Goal: Task Accomplishment & Management: Manage account settings

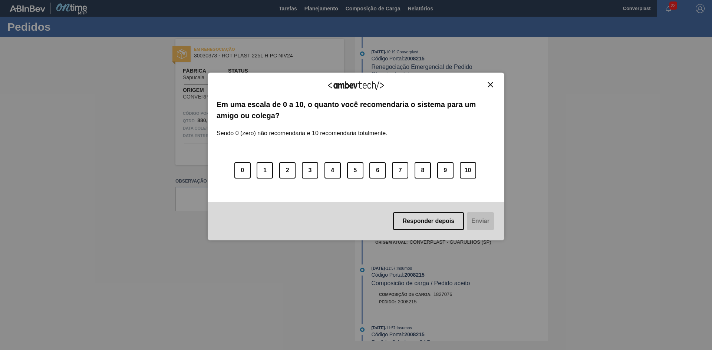
click at [492, 86] on img "Close" at bounding box center [490, 85] width 6 height 6
click at [491, 86] on img "Close" at bounding box center [490, 85] width 6 height 6
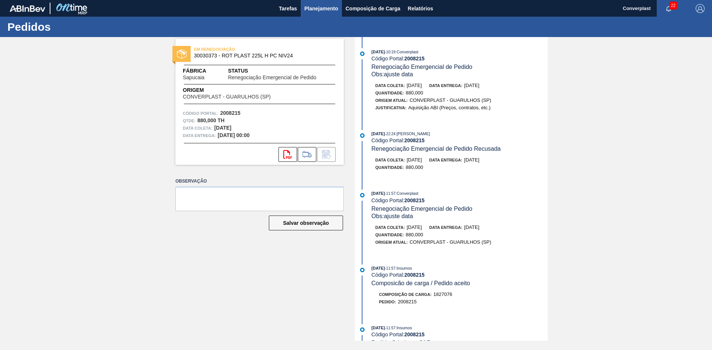
click at [306, 10] on span "Planejamento" at bounding box center [321, 8] width 34 height 9
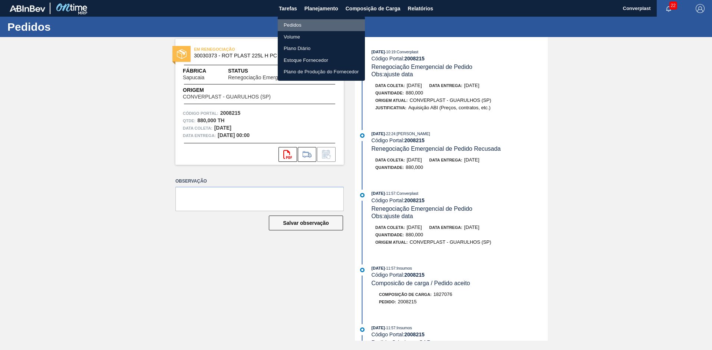
click at [296, 25] on li "Pedidos" at bounding box center [321, 25] width 87 height 12
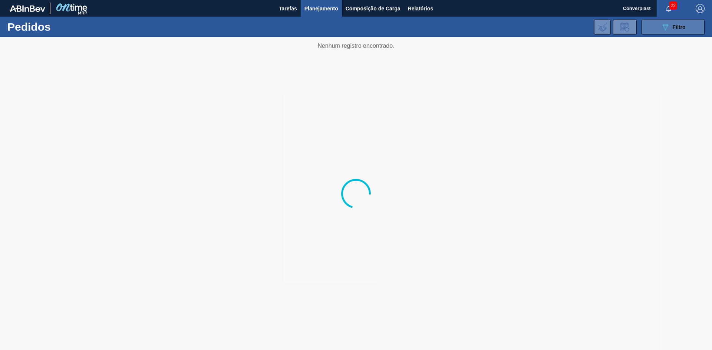
click at [672, 31] on div "089F7B8B-B2A5-4AFE-B5C0-19BA573D28AC Filtro" at bounding box center [672, 27] width 25 height 9
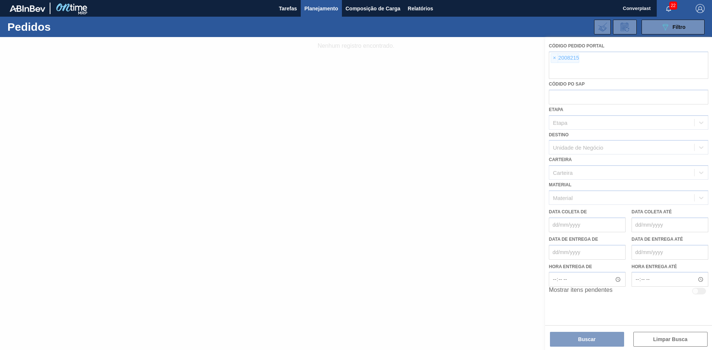
click at [554, 59] on div at bounding box center [356, 193] width 712 height 313
click at [553, 59] on div at bounding box center [356, 193] width 712 height 313
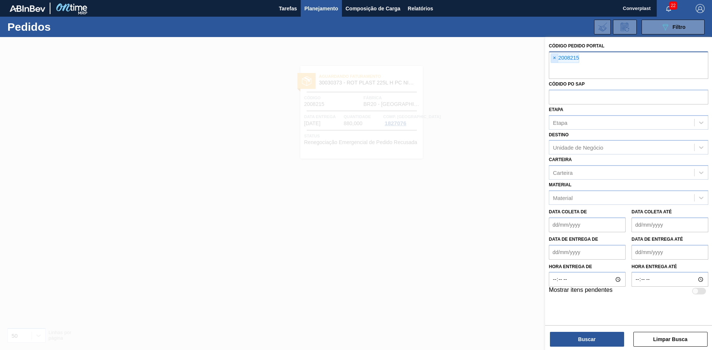
click at [553, 60] on span "×" at bounding box center [554, 58] width 7 height 9
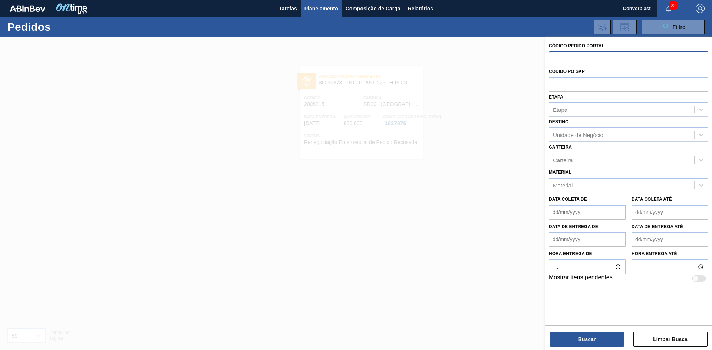
paste input "2023553"
type input "2023553"
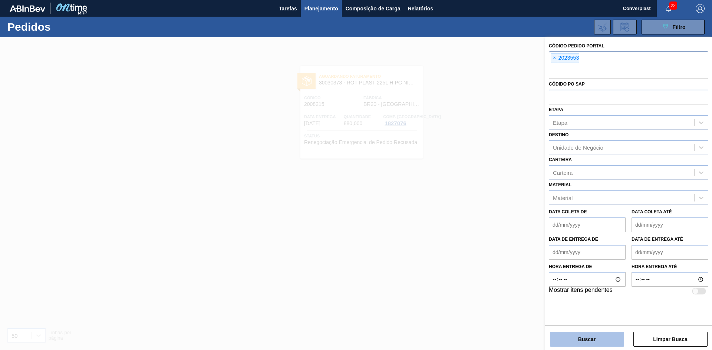
click at [551, 344] on button "Buscar" at bounding box center [587, 339] width 74 height 15
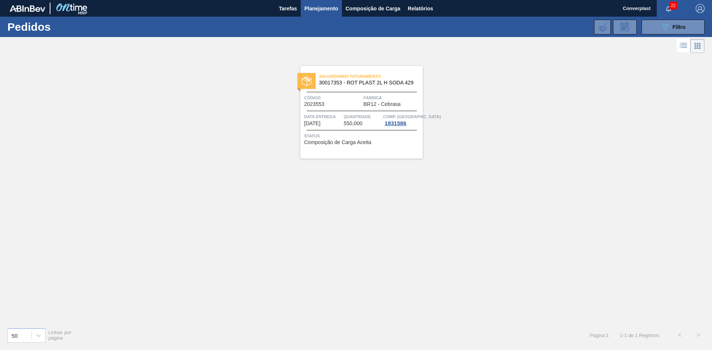
click at [361, 146] on div "Aguardando Faturamento 30017353 - ROT PLAST 2L H SODA 429 Código 2023553 Fábric…" at bounding box center [361, 112] width 122 height 93
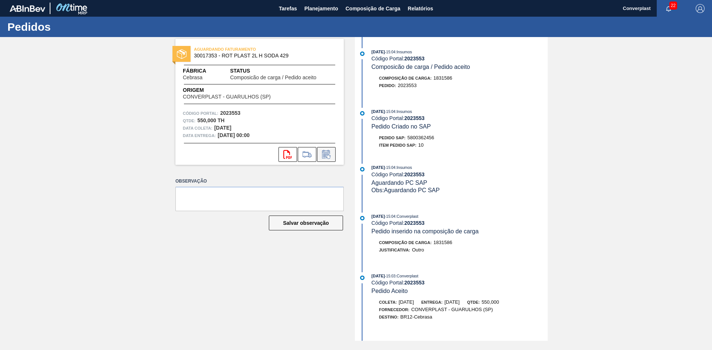
click at [326, 154] on icon at bounding box center [326, 155] width 6 height 4
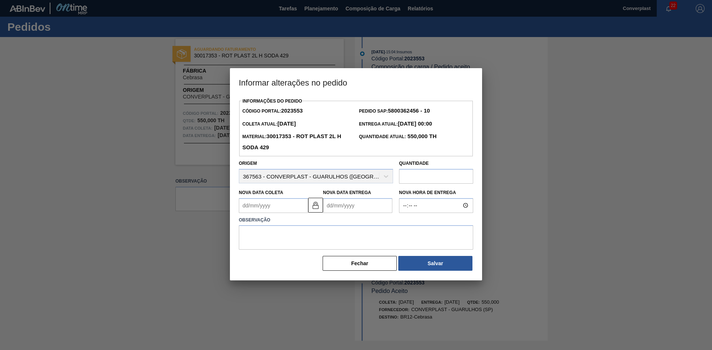
click at [420, 180] on input "text" at bounding box center [436, 176] width 74 height 15
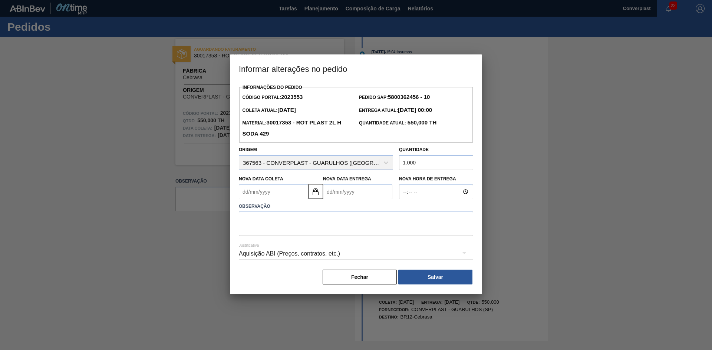
type input "1.000"
click at [394, 218] on textarea at bounding box center [356, 224] width 234 height 24
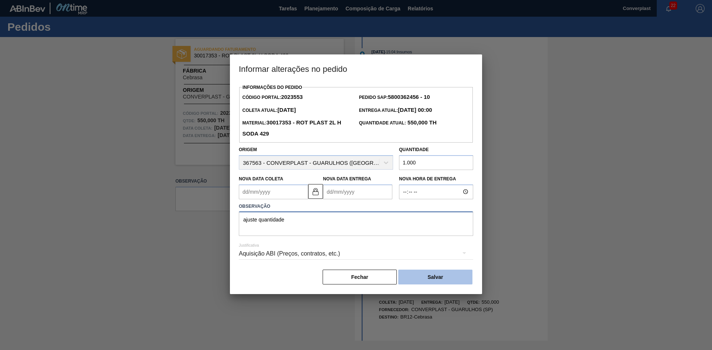
type textarea "ajuste quantidade"
click at [435, 275] on button "Salvar" at bounding box center [435, 277] width 74 height 15
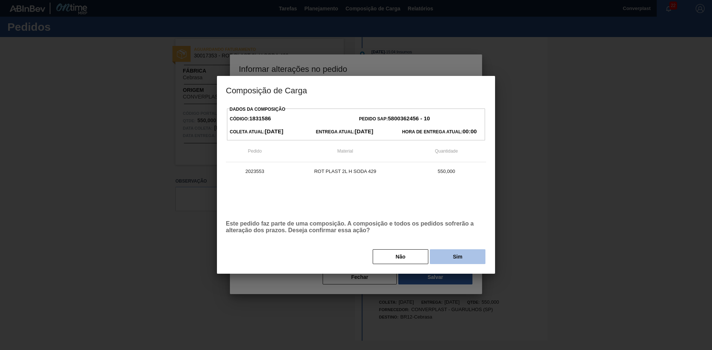
click at [458, 262] on button "Sim" at bounding box center [458, 256] width 56 height 15
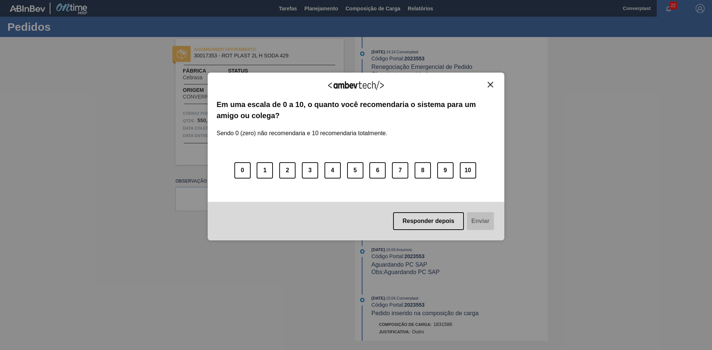
click at [493, 86] on button "Close" at bounding box center [490, 85] width 10 height 6
click at [490, 83] on img "Close" at bounding box center [490, 85] width 6 height 6
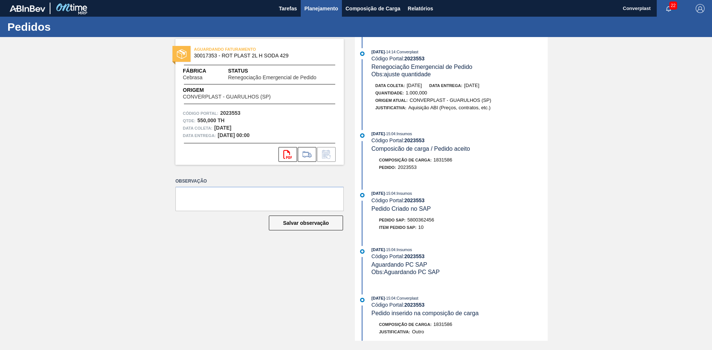
click at [308, 12] on span "Planejamento" at bounding box center [321, 8] width 34 height 9
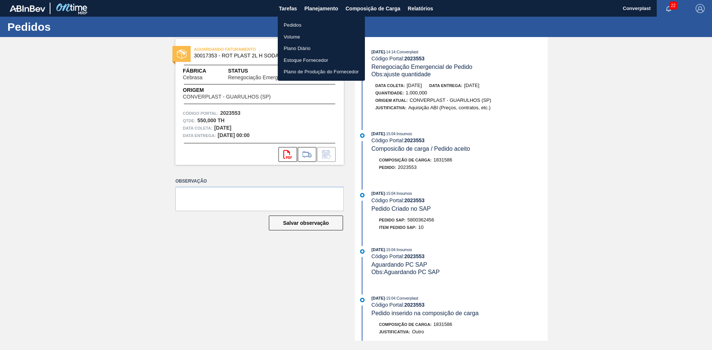
click at [291, 24] on li "Pedidos" at bounding box center [321, 25] width 87 height 12
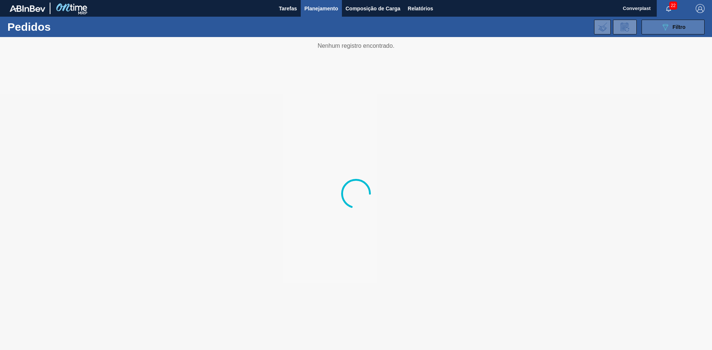
click at [656, 28] on button "089F7B8B-B2A5-4AFE-B5C0-19BA573D28AC Filtro" at bounding box center [672, 27] width 63 height 15
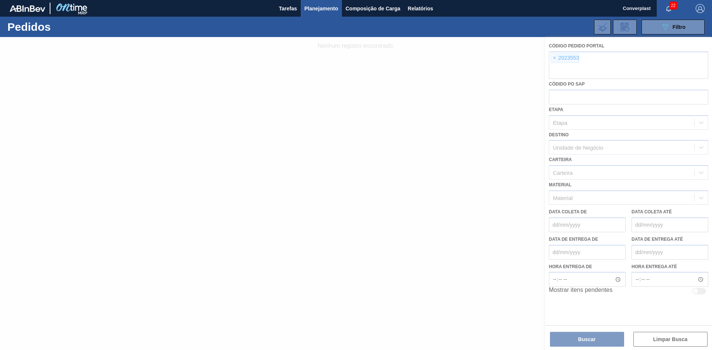
click at [553, 57] on div at bounding box center [356, 193] width 712 height 313
click at [554, 59] on div at bounding box center [356, 193] width 712 height 313
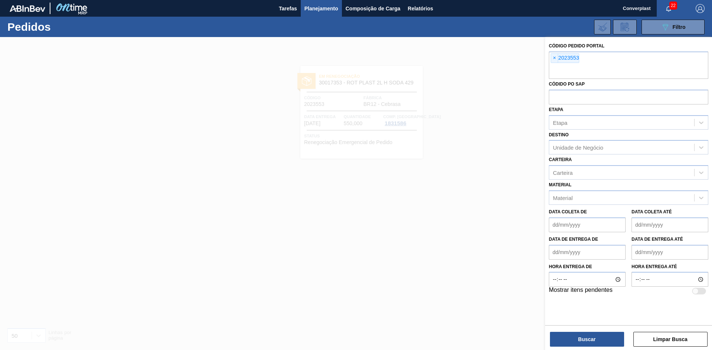
click at [554, 59] on span "×" at bounding box center [554, 58] width 7 height 9
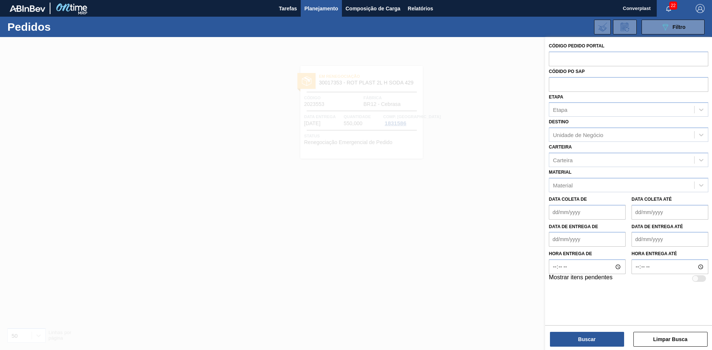
paste input "2029842"
type input "2029842"
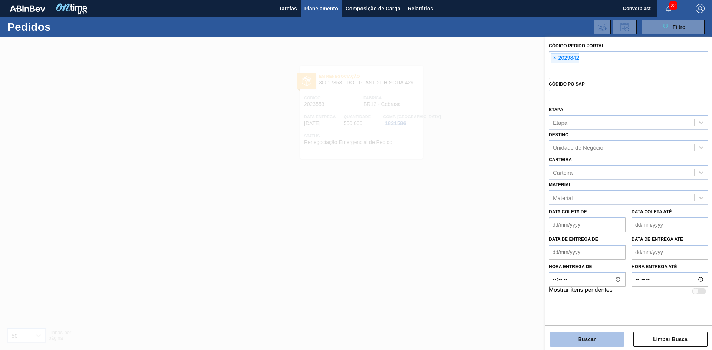
click at [581, 340] on button "Buscar" at bounding box center [587, 339] width 74 height 15
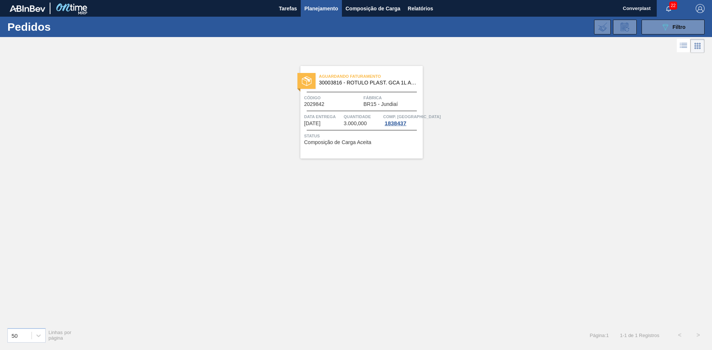
click at [359, 152] on div "Aguardando Faturamento 30003816 - ROTULO PLAST. GCA 1L AH 2PACK1L NIV22 Código …" at bounding box center [361, 112] width 122 height 93
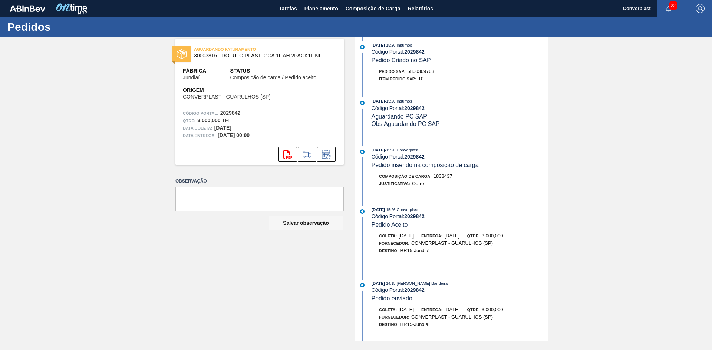
scroll to position [103, 0]
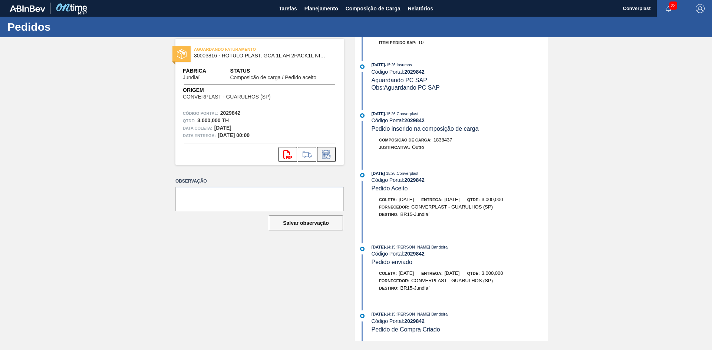
click at [332, 157] on icon at bounding box center [326, 154] width 12 height 9
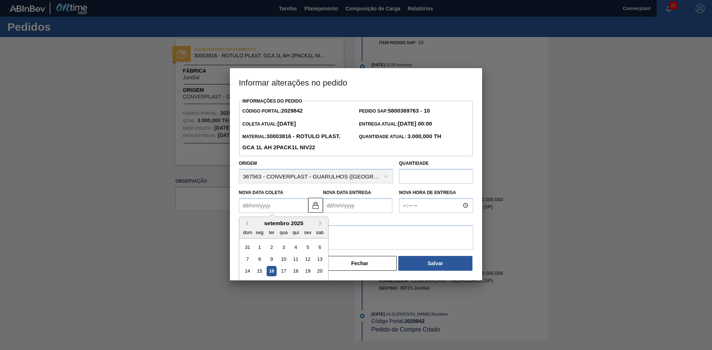
click at [251, 206] on Coleta2029842 "Nova Data Coleta" at bounding box center [273, 205] width 69 height 15
type Coleta2029842 "1"
type Entrega2029842 "[DATE]"
type Coleta2029842 "15"
type Entrega2029842 "[DATE]"
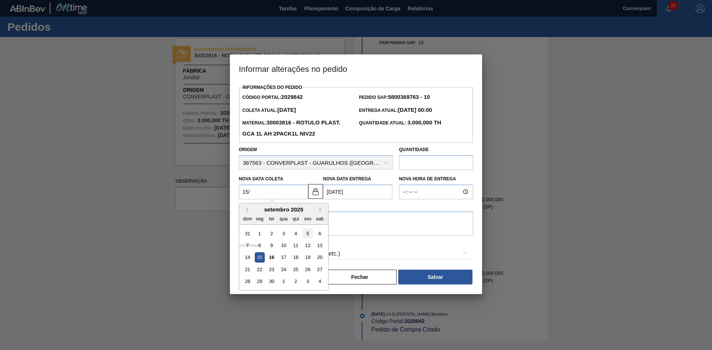
type Coleta2029842 "15/1"
type Entrega2029842 "[DATE]"
type Coleta2029842 "15/10"
type Entrega2029842 "[DATE]"
click at [283, 260] on div "15" at bounding box center [283, 257] width 10 height 10
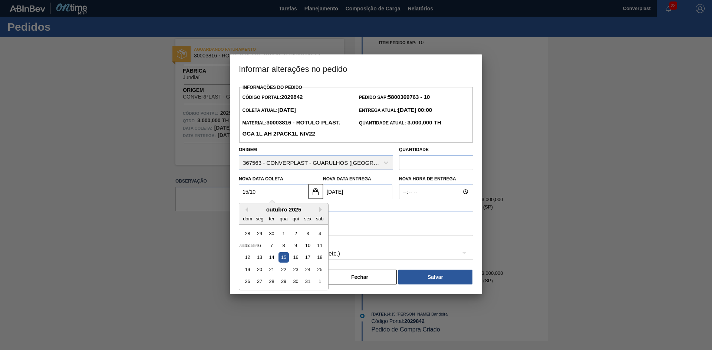
type Coleta2029842 "[DATE]"
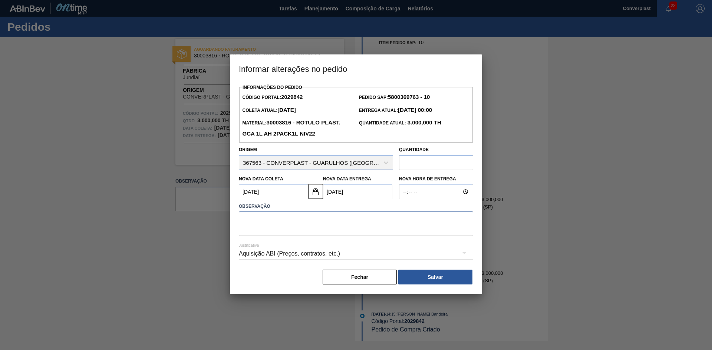
click at [288, 232] on textarea at bounding box center [356, 224] width 234 height 24
type textarea "ajuste data"
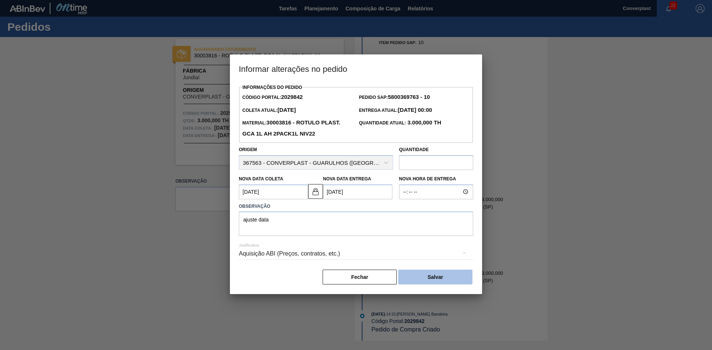
click at [418, 280] on button "Salvar" at bounding box center [435, 277] width 74 height 15
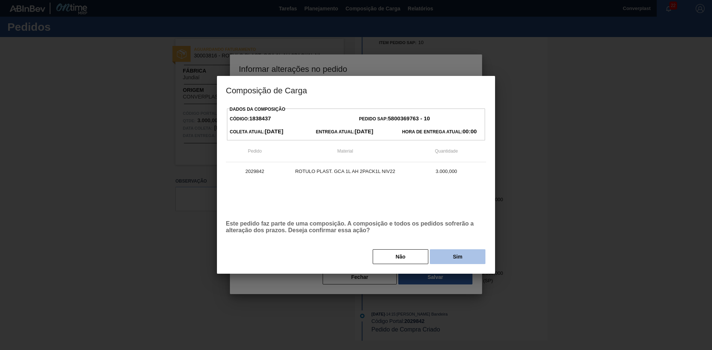
click at [449, 259] on button "Sim" at bounding box center [458, 256] width 56 height 15
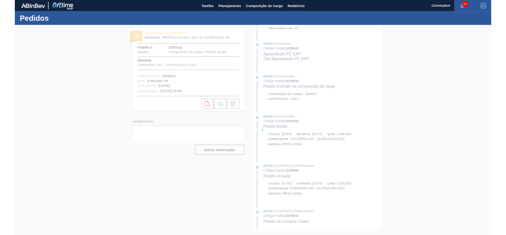
scroll to position [185, 0]
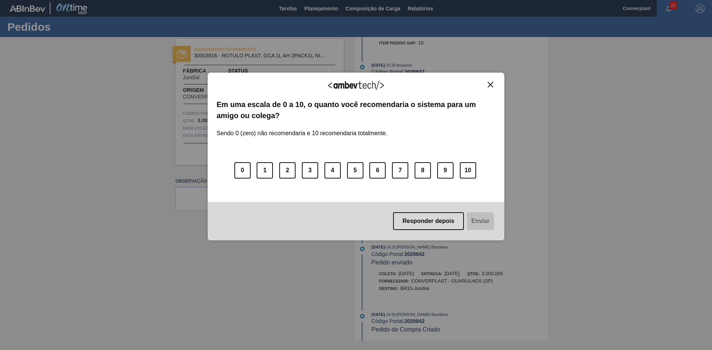
drag, startPoint x: 492, startPoint y: 86, endPoint x: 384, endPoint y: 44, distance: 115.7
click at [492, 86] on img "Close" at bounding box center [490, 85] width 6 height 6
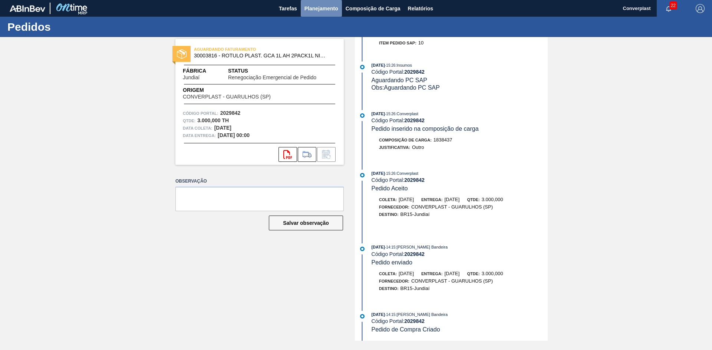
click at [306, 7] on span "Planejamento" at bounding box center [321, 8] width 34 height 9
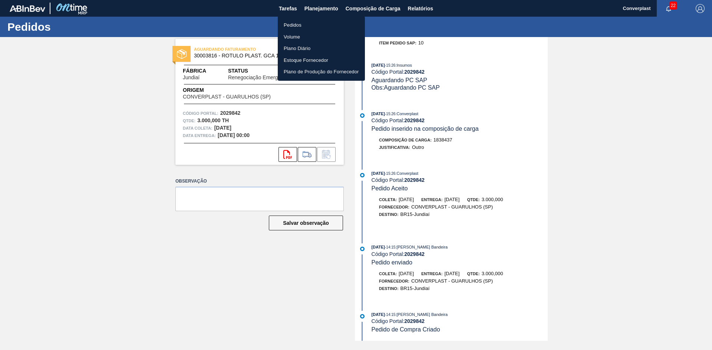
click at [301, 23] on li "Pedidos" at bounding box center [321, 25] width 87 height 12
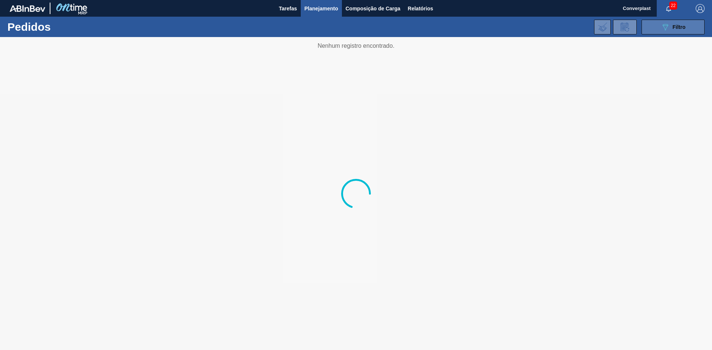
click at [671, 26] on div "089F7B8B-B2A5-4AFE-B5C0-19BA573D28AC Filtro" at bounding box center [672, 27] width 25 height 9
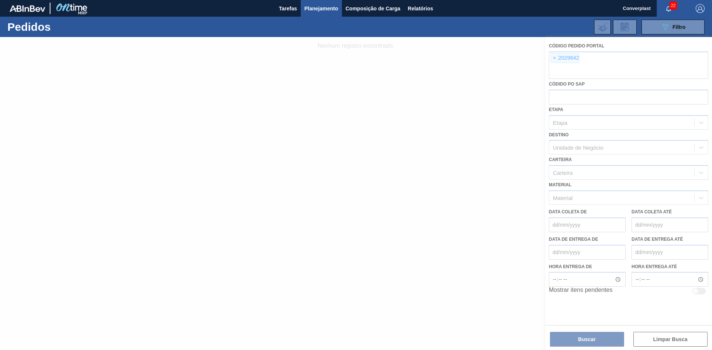
click at [552, 58] on div at bounding box center [356, 193] width 712 height 313
click at [554, 62] on div at bounding box center [356, 193] width 712 height 313
click at [554, 59] on div at bounding box center [356, 193] width 712 height 313
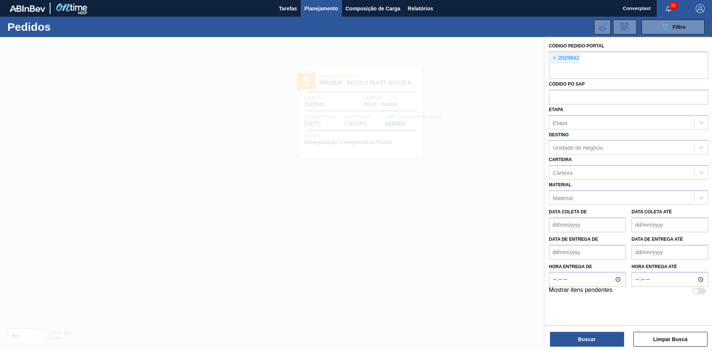
click at [554, 59] on span "×" at bounding box center [554, 58] width 7 height 9
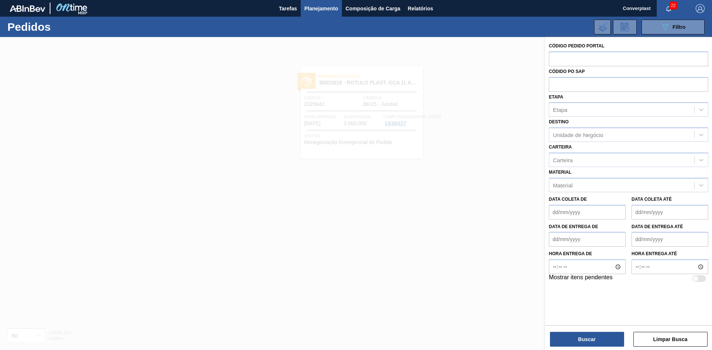
paste input "2018142"
type input "2018142"
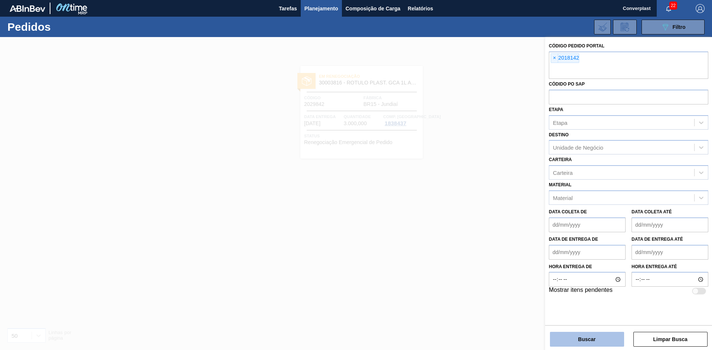
click at [597, 336] on button "Buscar" at bounding box center [587, 339] width 74 height 15
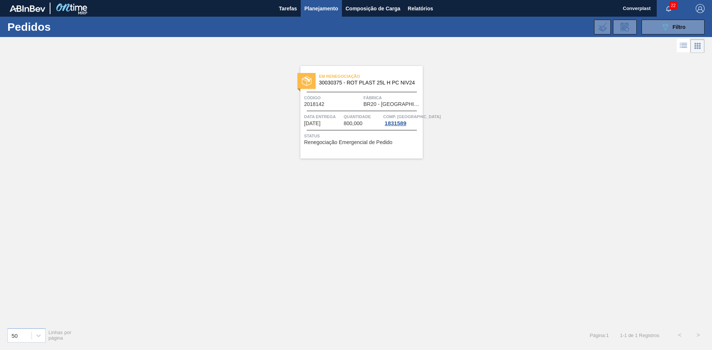
click at [377, 150] on div "Em renegociação 30030375 - ROT PLAST 25L H PC NIV24 Código 2018142 Fábrica BR20…" at bounding box center [361, 112] width 122 height 93
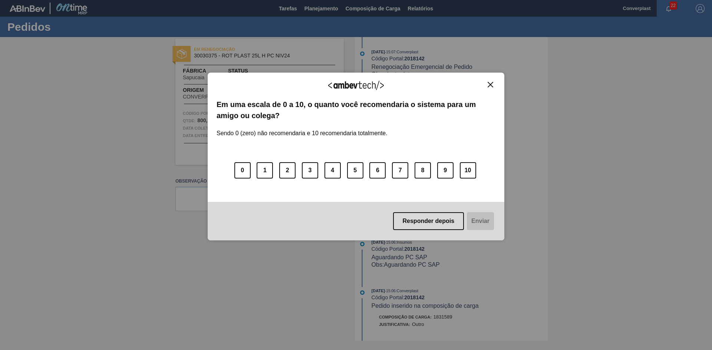
click at [492, 85] on img "Close" at bounding box center [490, 85] width 6 height 6
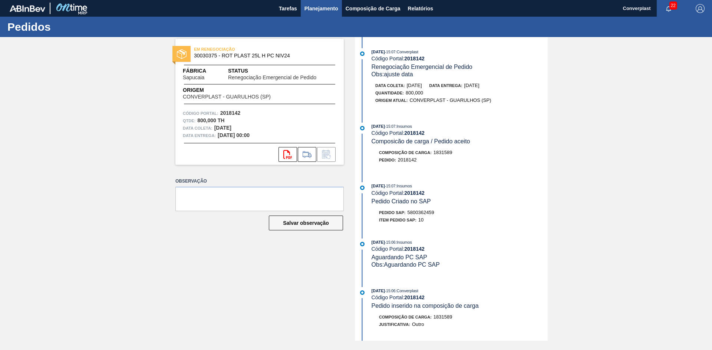
click at [328, 8] on span "Planejamento" at bounding box center [321, 8] width 34 height 9
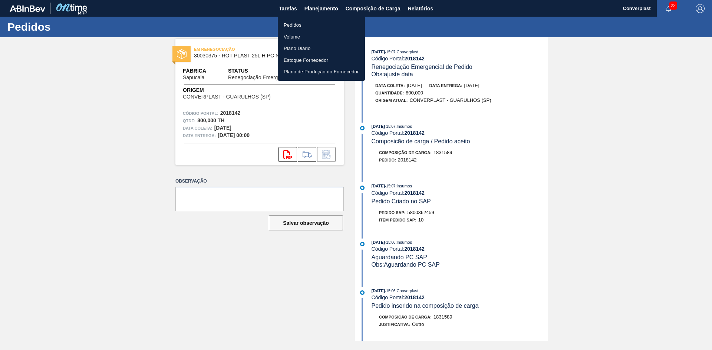
click at [308, 27] on li "Pedidos" at bounding box center [321, 25] width 87 height 12
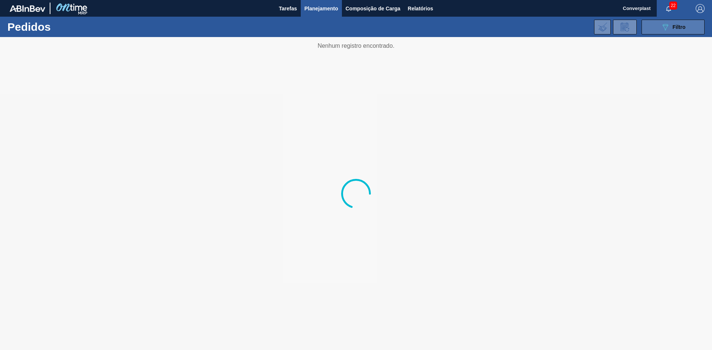
click at [667, 31] on icon "089F7B8B-B2A5-4AFE-B5C0-19BA573D28AC" at bounding box center [664, 27] width 9 height 9
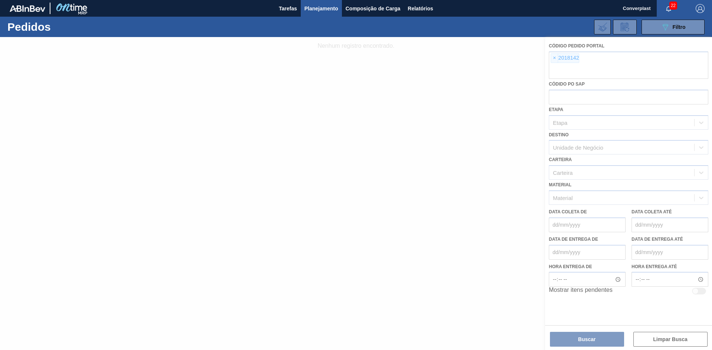
click at [550, 59] on div at bounding box center [356, 193] width 712 height 313
click at [552, 59] on div at bounding box center [356, 193] width 712 height 313
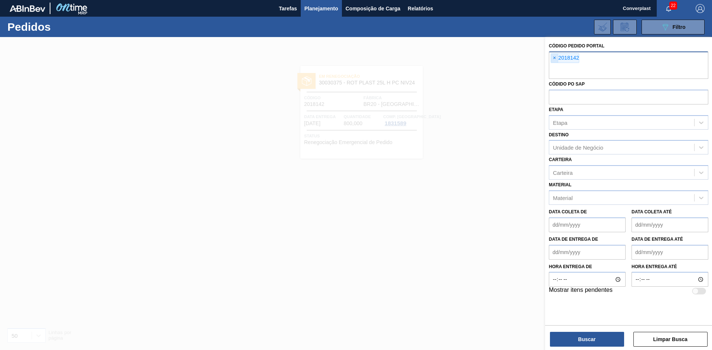
click at [555, 59] on span "×" at bounding box center [554, 58] width 7 height 9
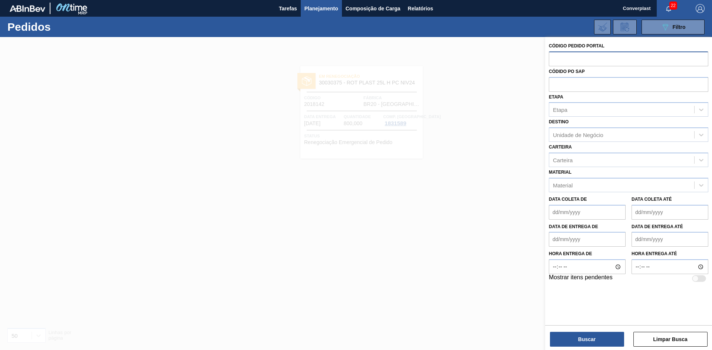
paste input "2007582"
type input "2007582"
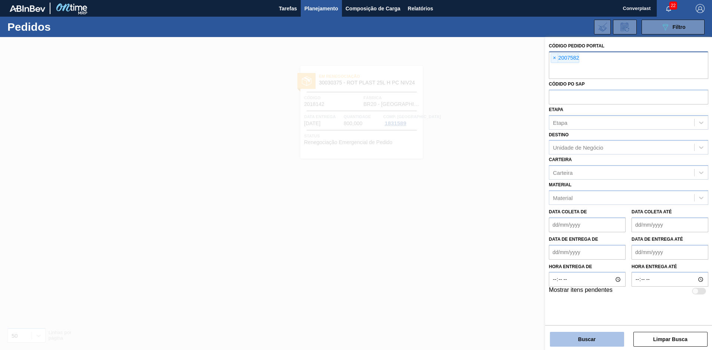
click at [581, 344] on button "Buscar" at bounding box center [587, 339] width 74 height 15
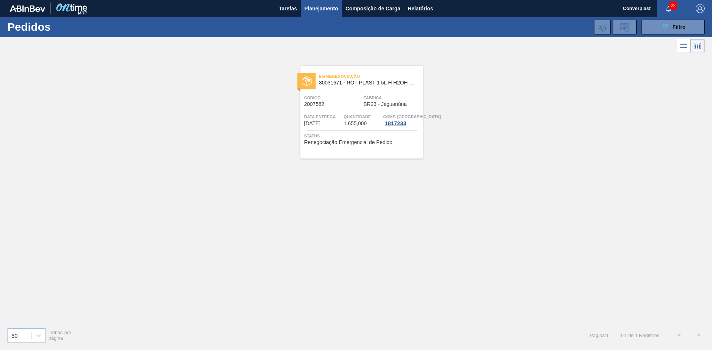
click at [388, 129] on div "Em renegociação 30031671 - ROT PLAST 1 5L H H2OH LIMONETO IN211 Código 2007582 …" at bounding box center [361, 112] width 122 height 93
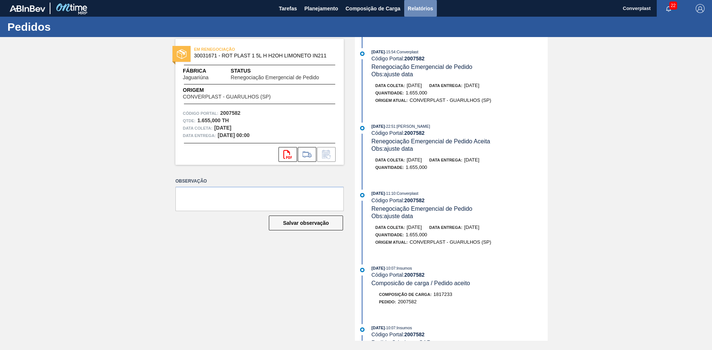
click at [421, 11] on span "Relatórios" at bounding box center [420, 8] width 25 height 9
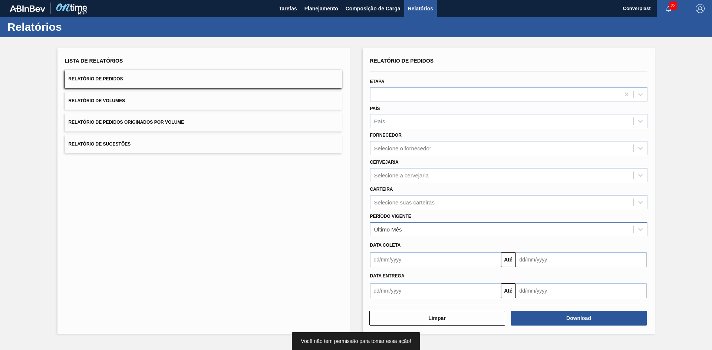
click at [397, 232] on div "Último Mês" at bounding box center [388, 229] width 28 height 6
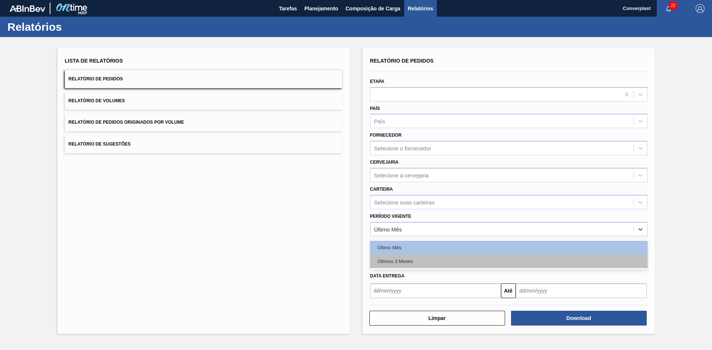
click at [399, 258] on div "Últimos 3 Meses" at bounding box center [508, 262] width 277 height 14
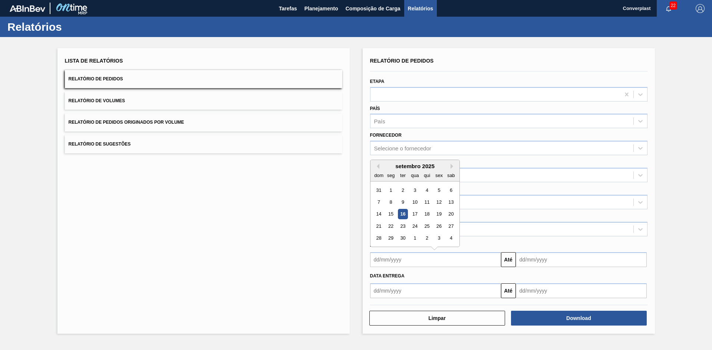
click at [412, 257] on input "text" at bounding box center [435, 259] width 131 height 15
click at [378, 167] on button "Previous Month" at bounding box center [376, 166] width 5 height 5
click at [381, 189] on div "1" at bounding box center [379, 190] width 10 height 10
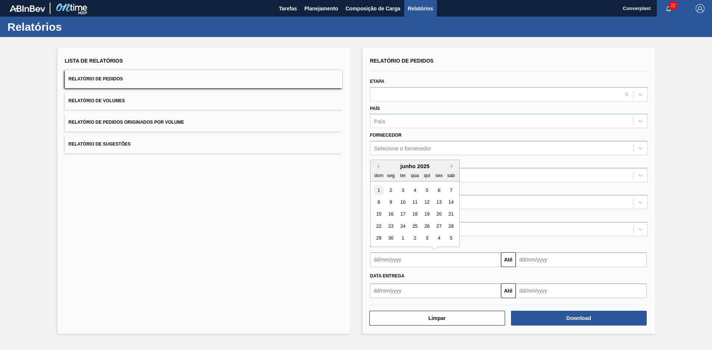
type input "[DATE]"
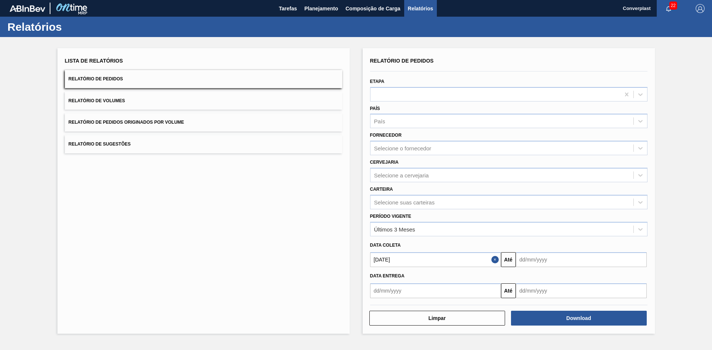
click at [539, 260] on input "text" at bounding box center [581, 259] width 131 height 15
click at [597, 169] on button "Next Month" at bounding box center [598, 166] width 5 height 5
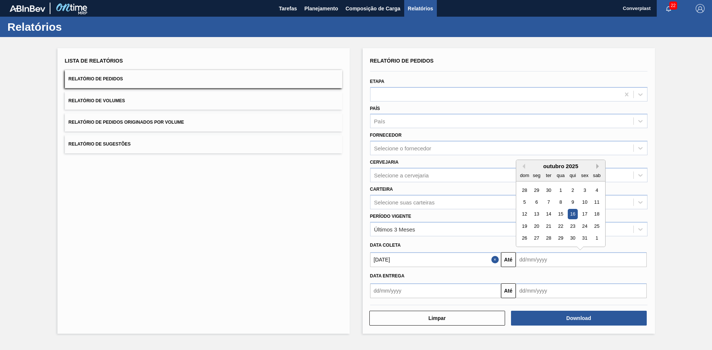
click at [597, 169] on button "Next Month" at bounding box center [598, 166] width 5 height 5
click at [558, 240] on div "31" at bounding box center [560, 238] width 10 height 10
type input "[DATE]"
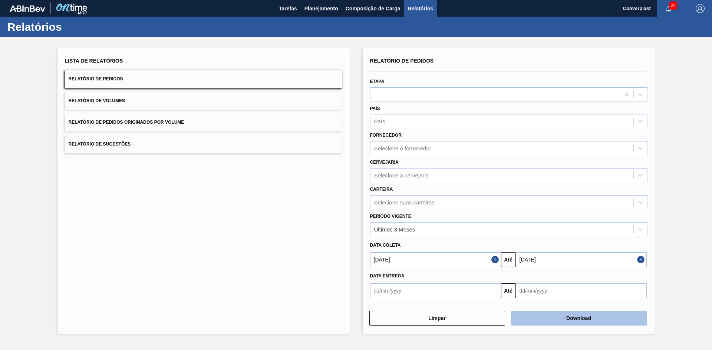
click at [564, 317] on button "Download" at bounding box center [579, 318] width 136 height 15
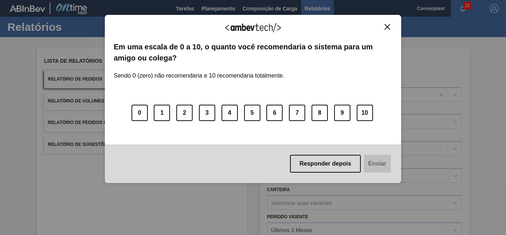
click at [387, 26] on img "Close" at bounding box center [388, 27] width 6 height 6
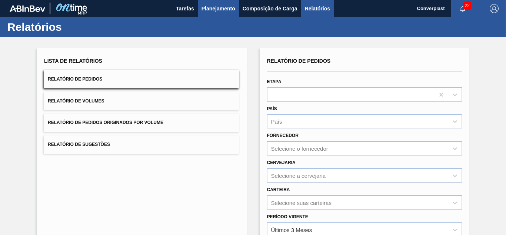
click at [211, 1] on button "Planejamento" at bounding box center [218, 8] width 41 height 17
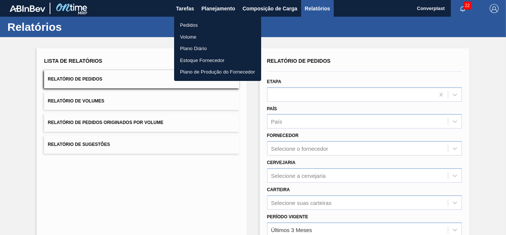
click at [203, 20] on li "Pedidos" at bounding box center [217, 25] width 87 height 12
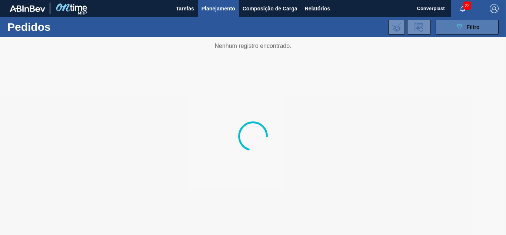
click at [473, 32] on button "089F7B8B-B2A5-4AFE-B5C0-19BA573D28AC Filtro" at bounding box center [467, 27] width 63 height 15
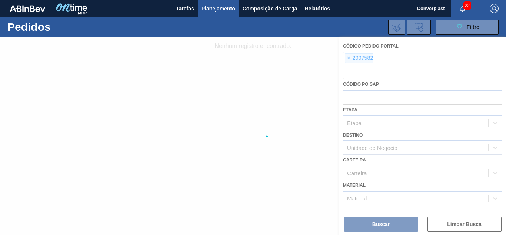
click at [343, 56] on div at bounding box center [253, 136] width 506 height 198
click at [347, 60] on div at bounding box center [253, 136] width 506 height 198
click at [348, 58] on div at bounding box center [253, 136] width 506 height 198
click at [346, 58] on div at bounding box center [253, 136] width 506 height 198
click at [348, 59] on div at bounding box center [253, 136] width 506 height 198
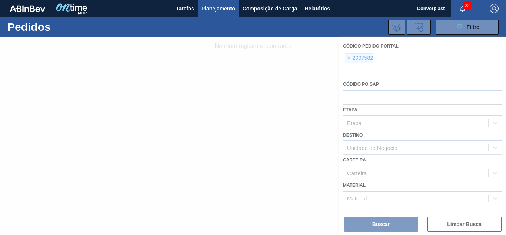
click at [347, 59] on div at bounding box center [253, 136] width 506 height 198
click at [349, 59] on div at bounding box center [253, 136] width 506 height 198
click at [346, 58] on div at bounding box center [253, 136] width 506 height 198
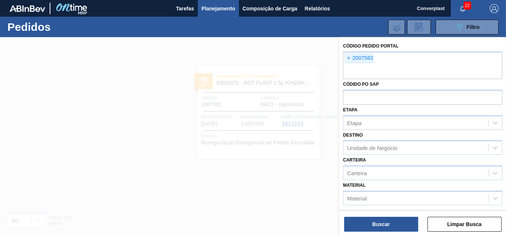
click at [349, 60] on span "×" at bounding box center [348, 58] width 7 height 9
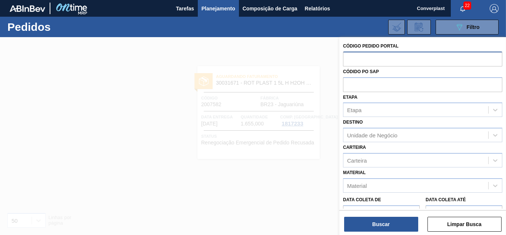
paste input "text"
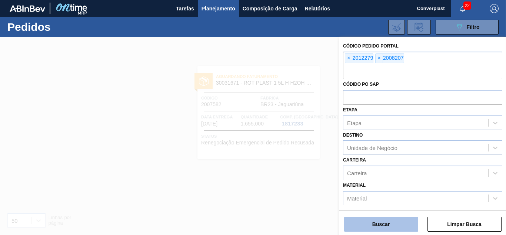
click at [383, 222] on button "Buscar" at bounding box center [381, 223] width 74 height 15
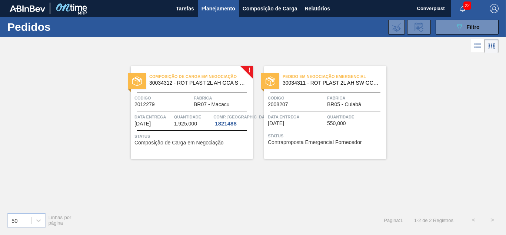
click at [193, 108] on div "Composição de Carga em Negociação 30034312 - ROT PLAST 2L AH GCA S CL NIV25 Cód…" at bounding box center [192, 112] width 122 height 93
click at [308, 122] on div "Data entrega [DATE]" at bounding box center [296, 119] width 57 height 13
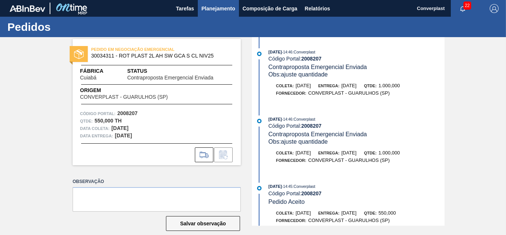
click at [226, 14] on button "Planejamento" at bounding box center [218, 8] width 41 height 17
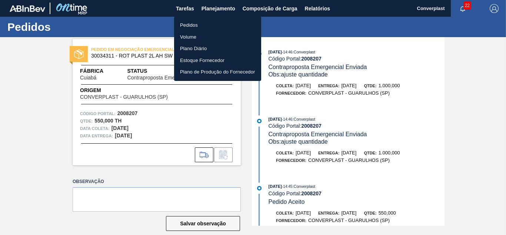
click at [198, 27] on li "Pedidos" at bounding box center [217, 25] width 87 height 12
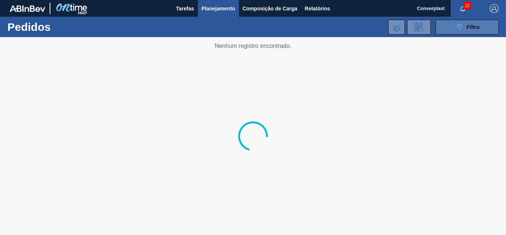
click at [491, 29] on button "089F7B8B-B2A5-4AFE-B5C0-19BA573D28AC Filtro" at bounding box center [467, 27] width 63 height 15
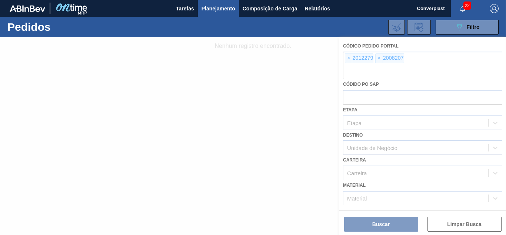
click at [354, 57] on div at bounding box center [253, 136] width 506 height 198
click at [347, 59] on div at bounding box center [253, 136] width 506 height 198
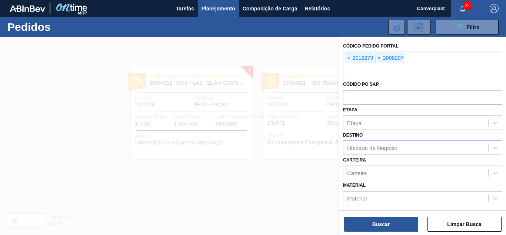
click at [347, 59] on span "×" at bounding box center [348, 58] width 7 height 9
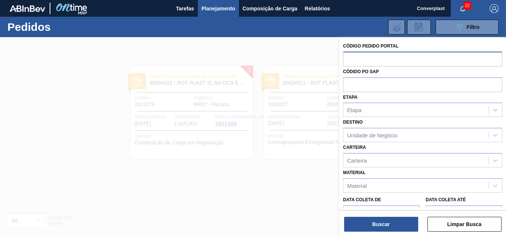
paste input "text"
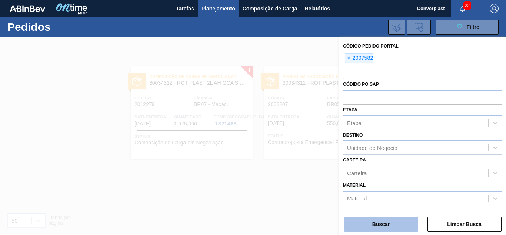
click at [377, 223] on button "Buscar" at bounding box center [381, 223] width 74 height 15
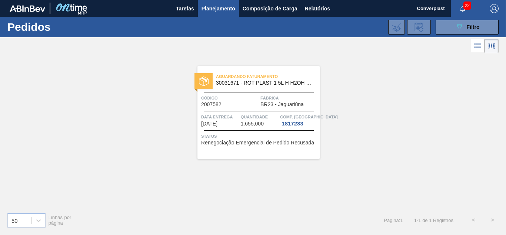
click at [284, 153] on div "Aguardando Faturamento 30031671 - ROT PLAST 1 5L H H2OH LIMONETO IN211 Código 2…" at bounding box center [259, 112] width 122 height 93
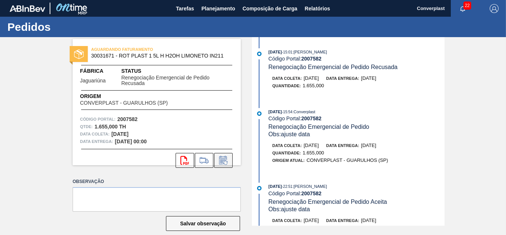
click at [225, 160] on icon at bounding box center [224, 160] width 12 height 9
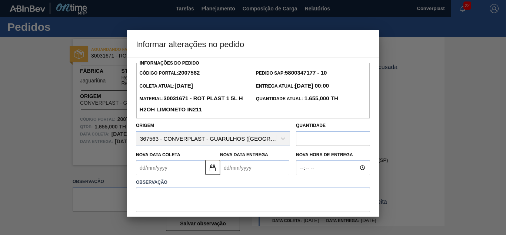
click at [308, 144] on input "text" at bounding box center [333, 138] width 74 height 15
type input "1.000"
click at [245, 172] on Entrega2007582 "Nova Data Entrega" at bounding box center [254, 167] width 69 height 15
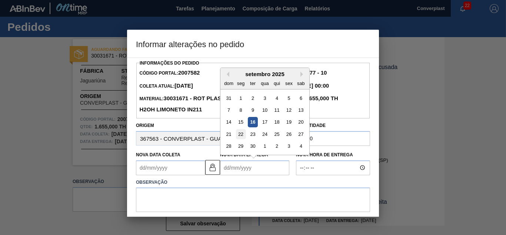
click at [242, 136] on div "22" at bounding box center [241, 134] width 10 height 10
type Entrega2007582 "[DATE]"
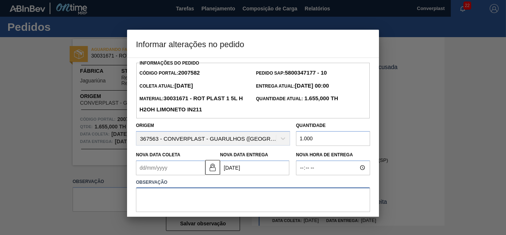
click at [191, 193] on textarea at bounding box center [253, 199] width 234 height 24
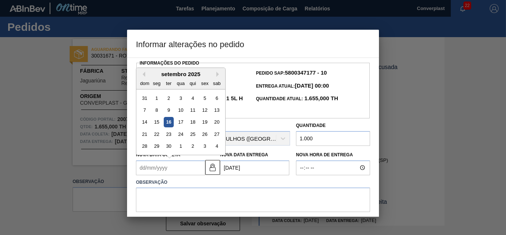
click at [180, 173] on Coleta2007582 "Nova Data Coleta" at bounding box center [170, 167] width 69 height 15
click at [203, 125] on div "19" at bounding box center [205, 122] width 10 height 10
type Coleta2007582 "[DATE]"
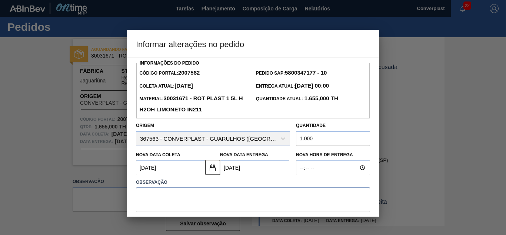
click at [173, 195] on textarea at bounding box center [253, 199] width 234 height 24
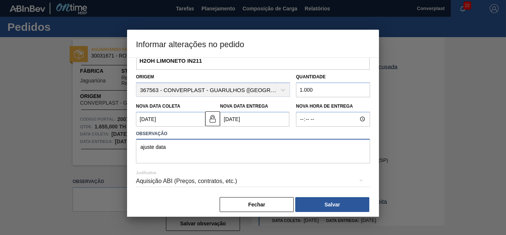
scroll to position [55, 0]
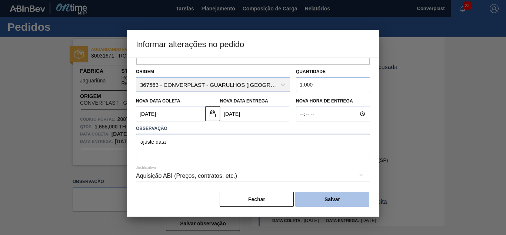
type textarea "ajuste data"
click at [314, 195] on button "Salvar" at bounding box center [332, 199] width 74 height 15
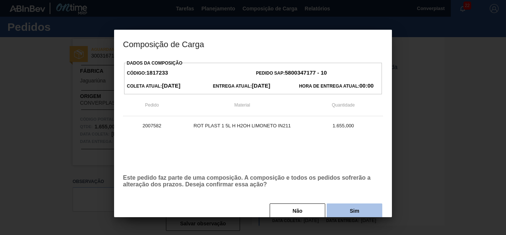
click at [338, 208] on button "Sim" at bounding box center [355, 210] width 56 height 15
